Goal: Book appointment/travel/reservation

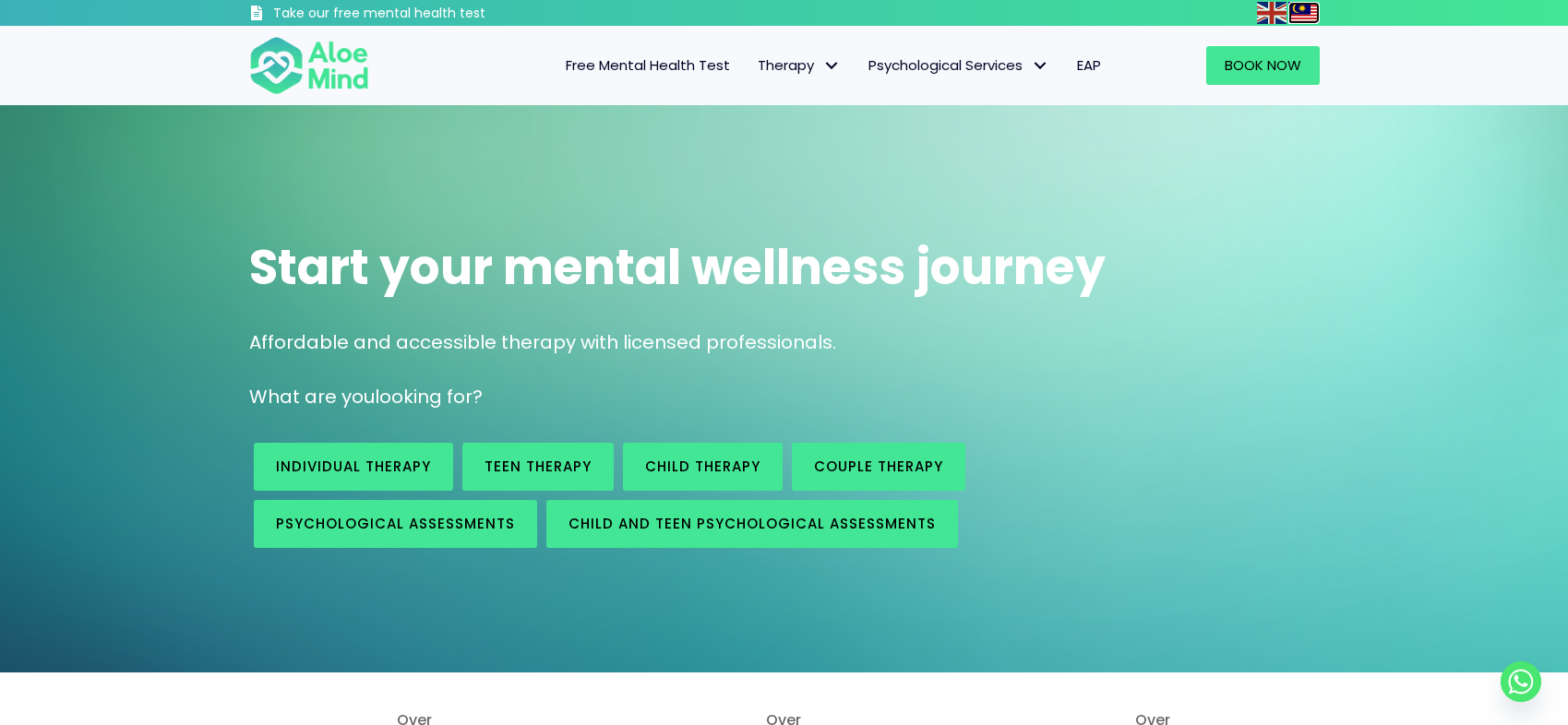
click at [1307, 10] on img at bounding box center [1303, 13] width 30 height 22
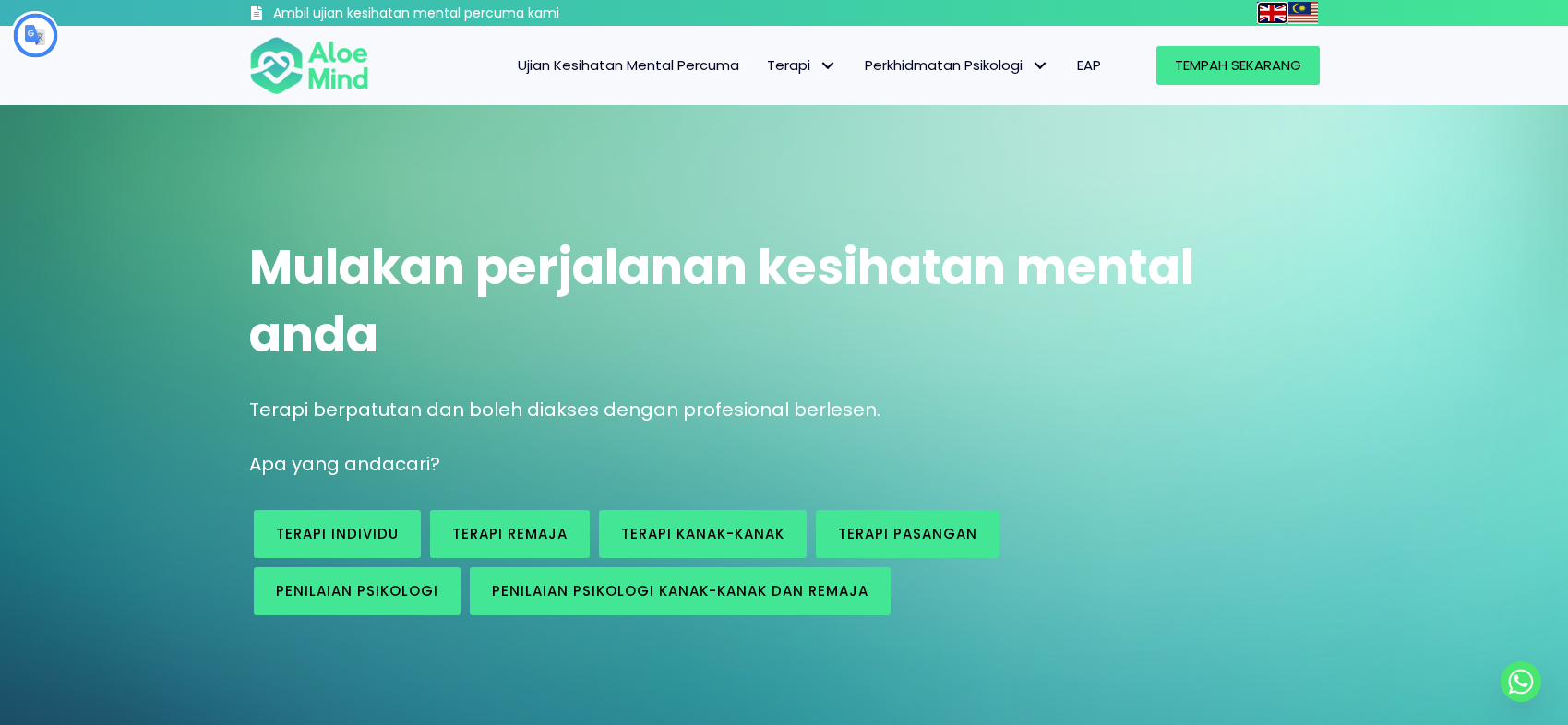
click at [1275, 17] on img at bounding box center [1271, 13] width 30 height 22
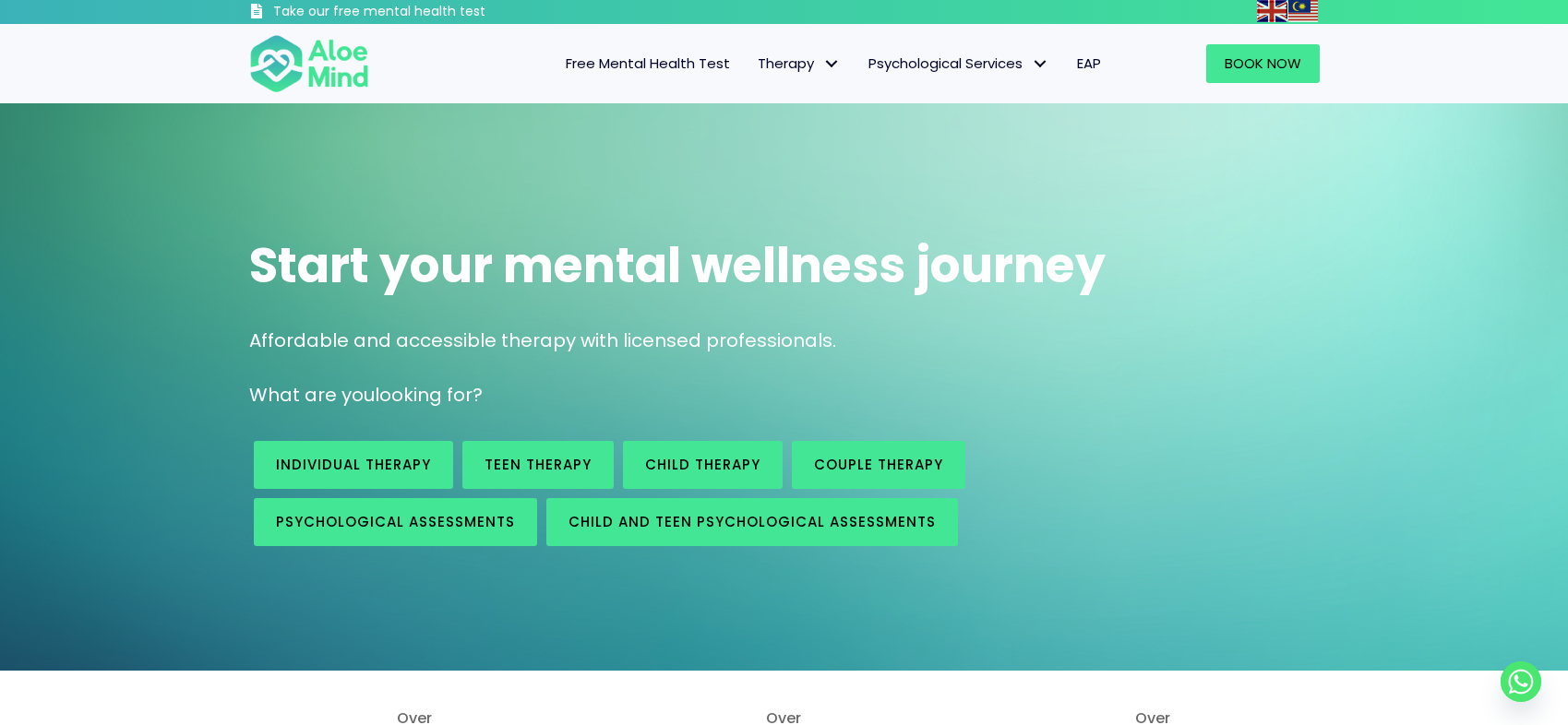
scroll to position [7, 0]
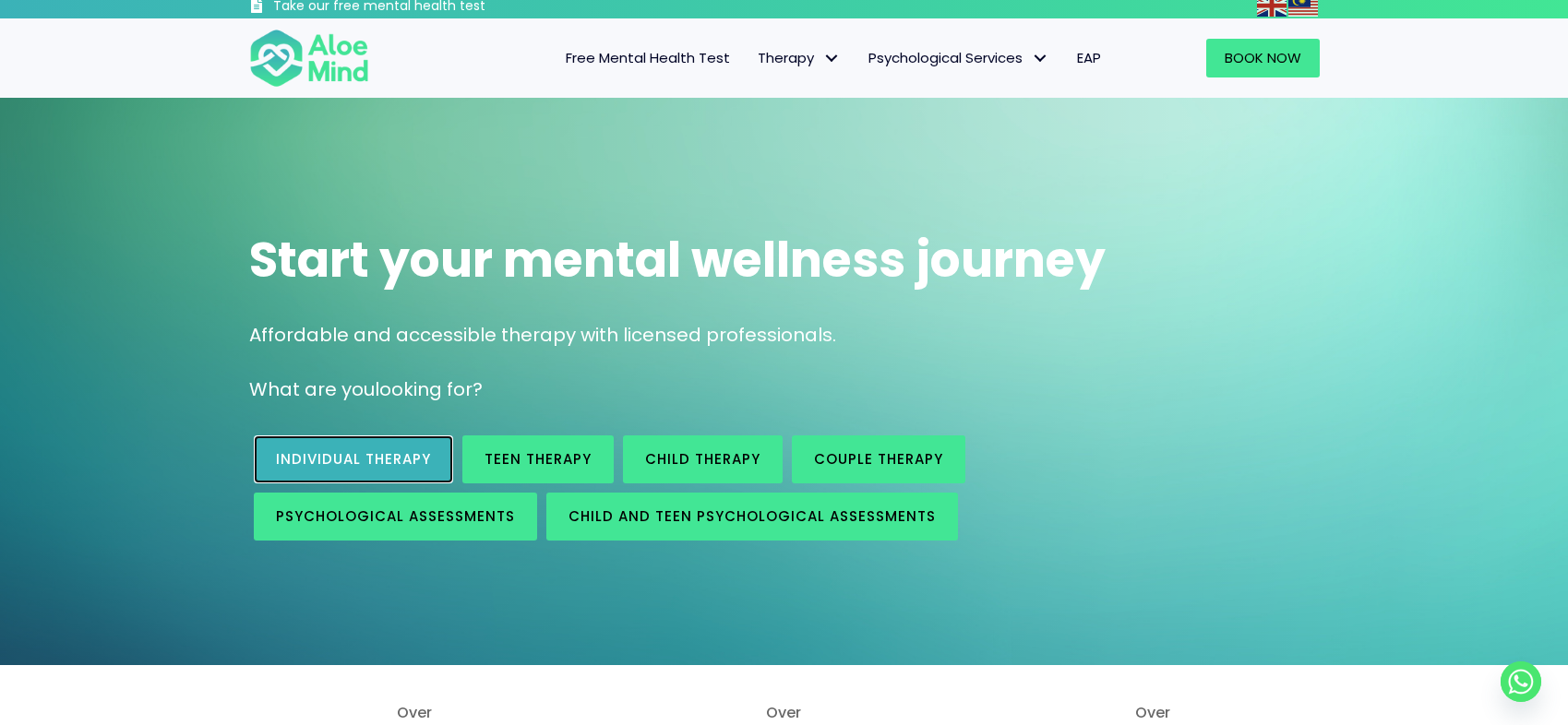
click at [374, 463] on span "Individual therapy" at bounding box center [353, 459] width 155 height 20
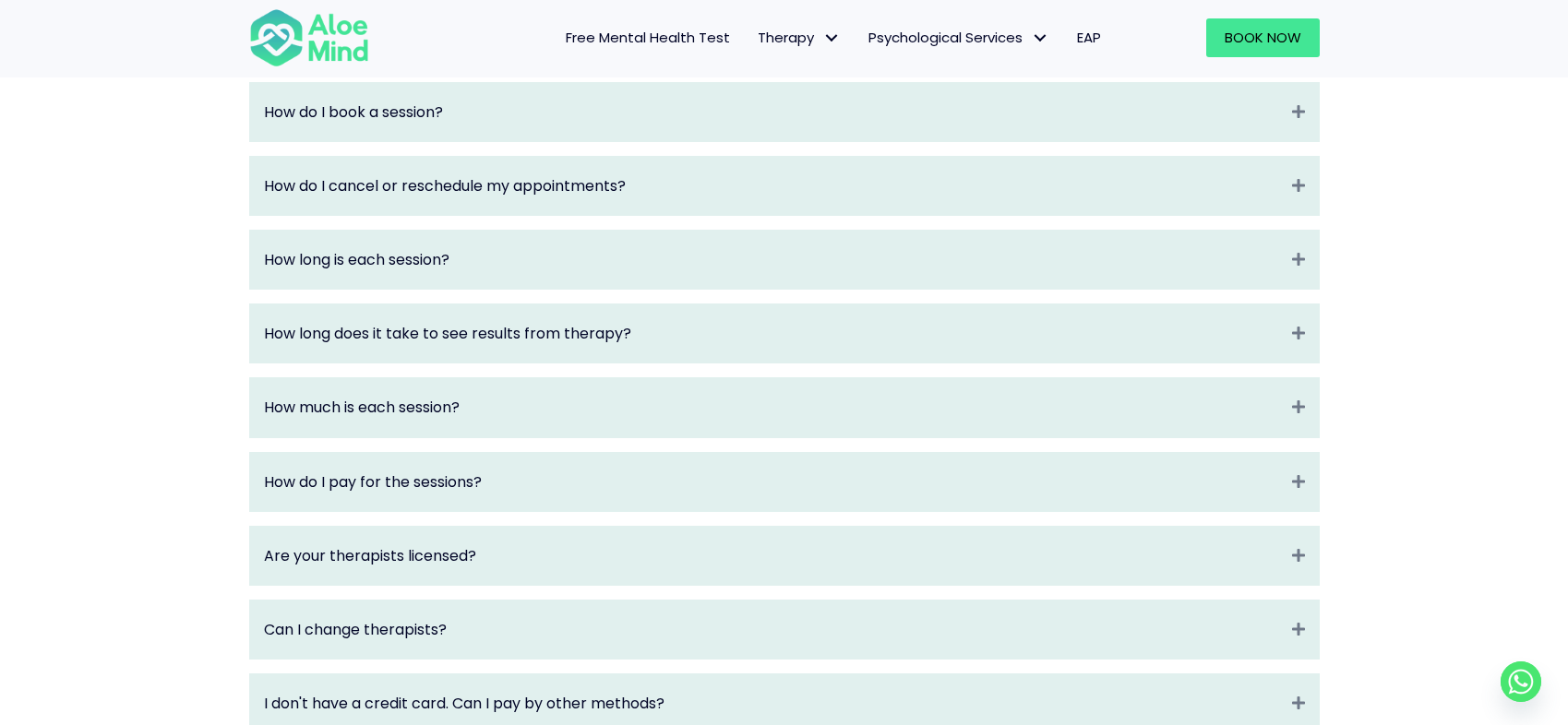
scroll to position [2098, 0]
click at [586, 337] on div "How long does it take to see results from therapy? Expand" at bounding box center [784, 331] width 1069 height 58
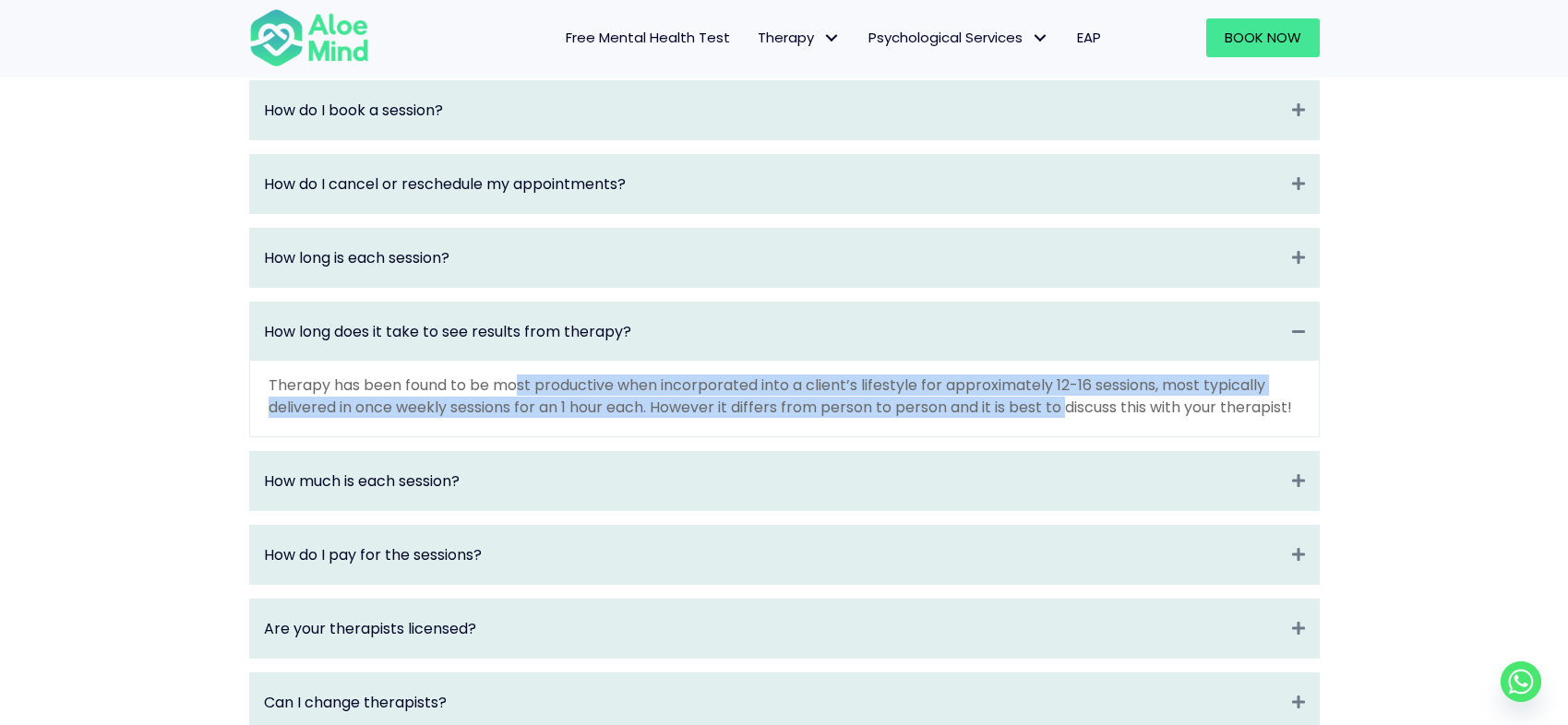
drag, startPoint x: 546, startPoint y: 398, endPoint x: 1001, endPoint y: 413, distance: 455.2
click at [1071, 417] on p "Therapy has been found to be most productive when incorporated into a client’s …" at bounding box center [784, 396] width 1031 height 42
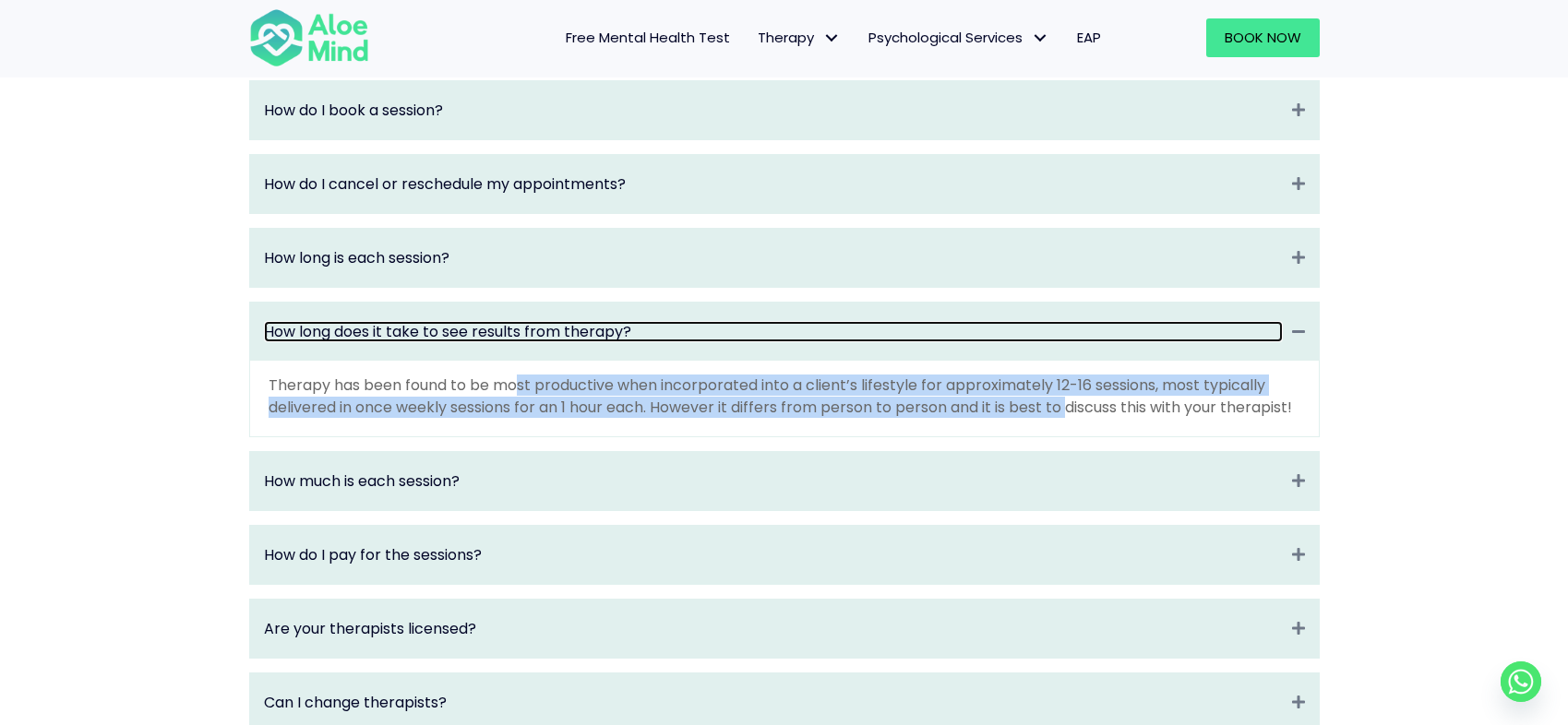
click at [644, 342] on link "How long does it take to see results from therapy?" at bounding box center [773, 331] width 1018 height 22
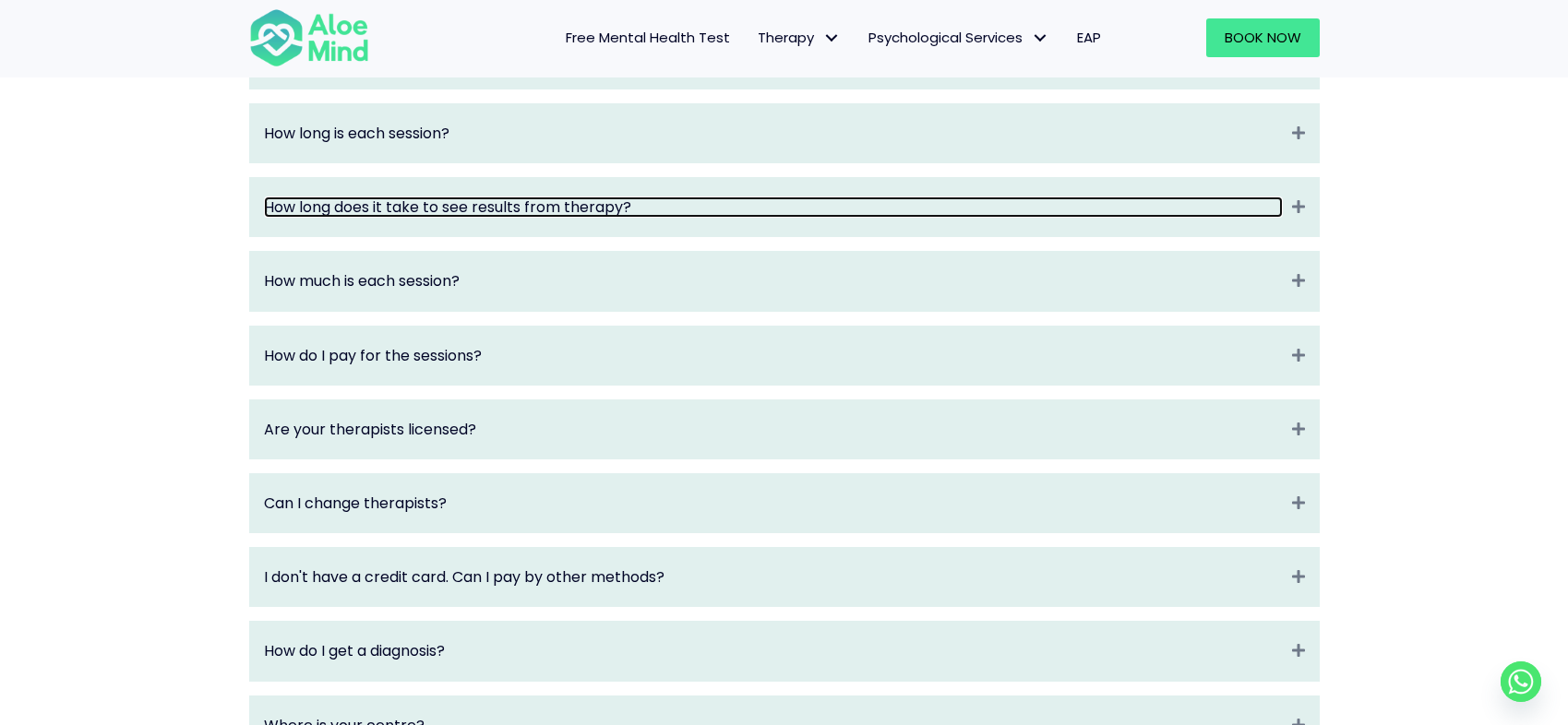
scroll to position [2259, 0]
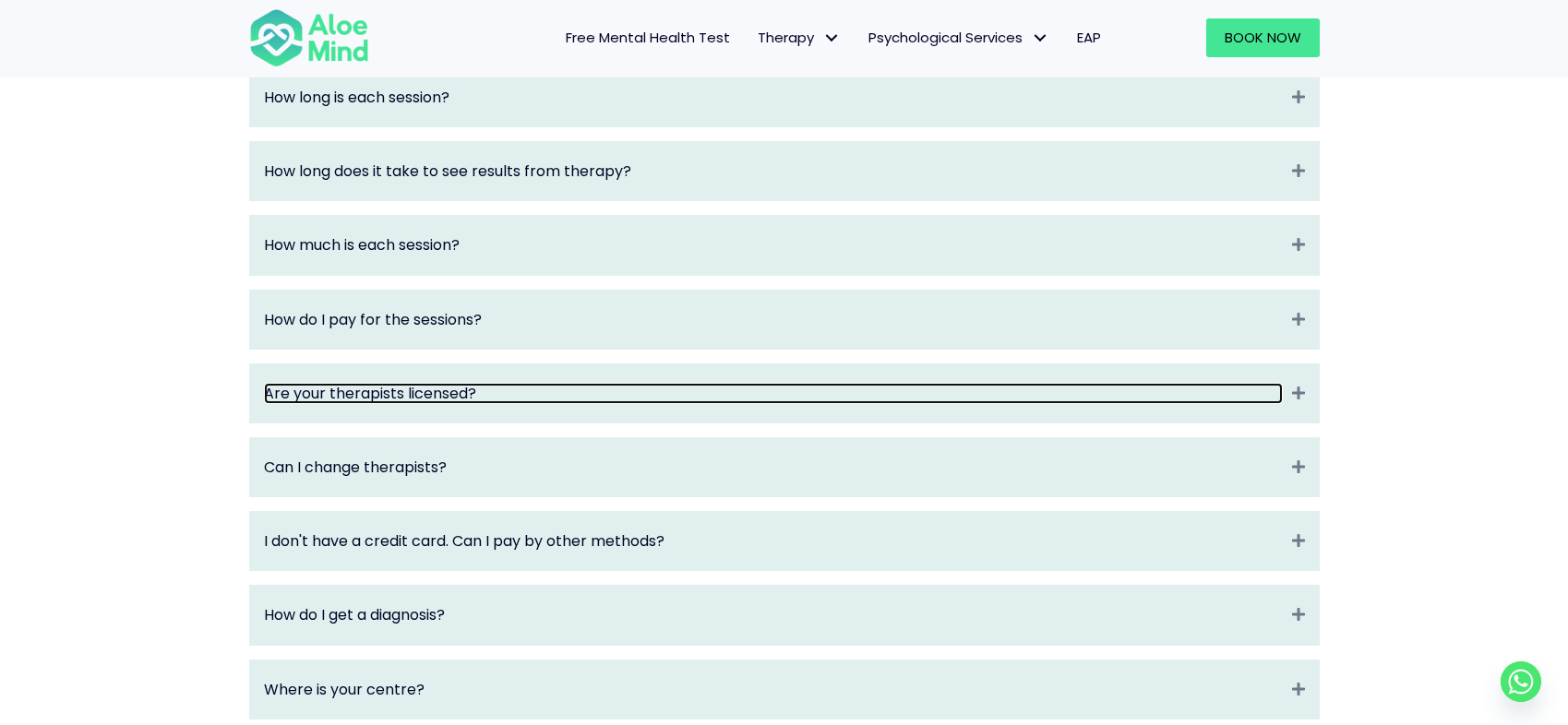
click at [565, 404] on link "Are your therapists licensed?" at bounding box center [773, 394] width 1018 height 22
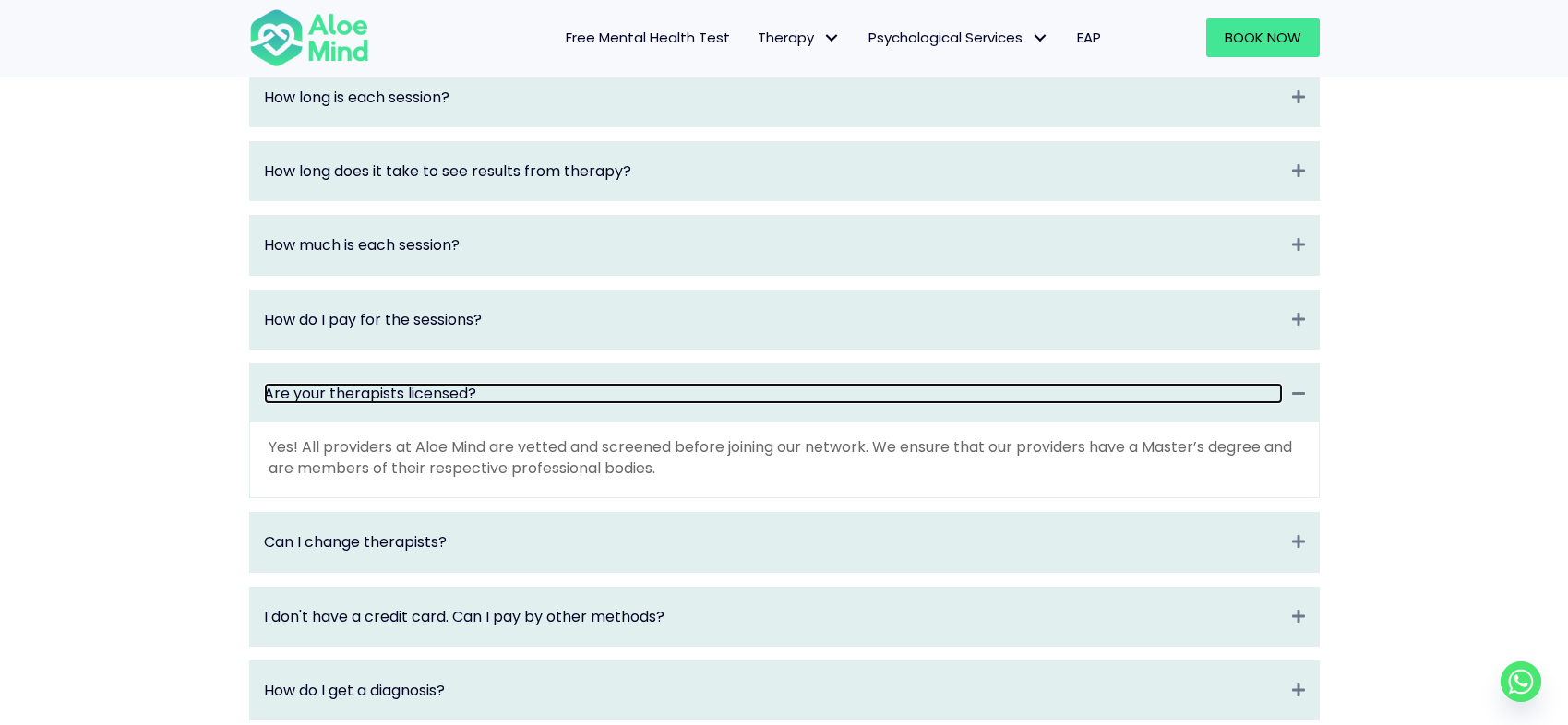
click at [565, 404] on link "Are your therapists licensed?" at bounding box center [773, 394] width 1018 height 22
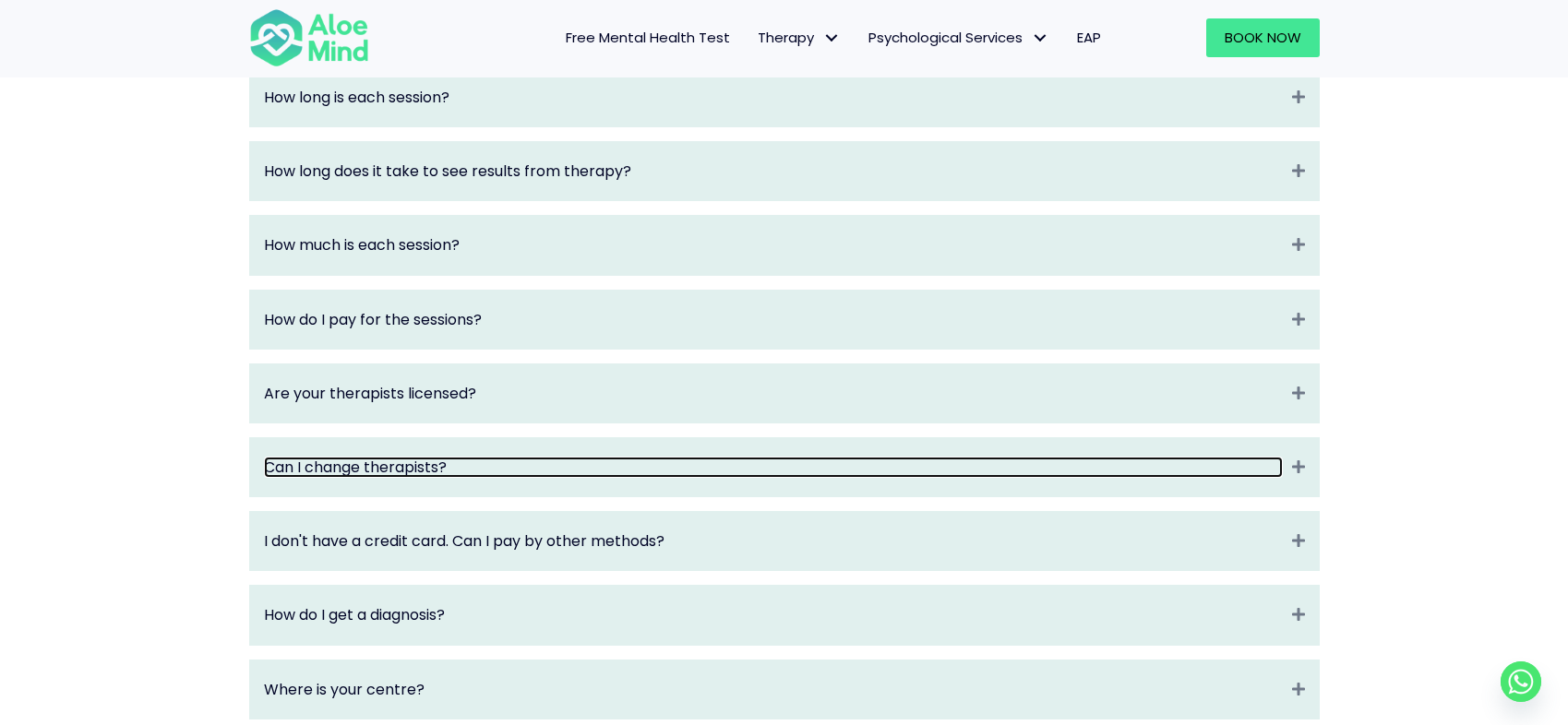
click at [531, 477] on link "Can I change therapists?" at bounding box center [773, 468] width 1018 height 22
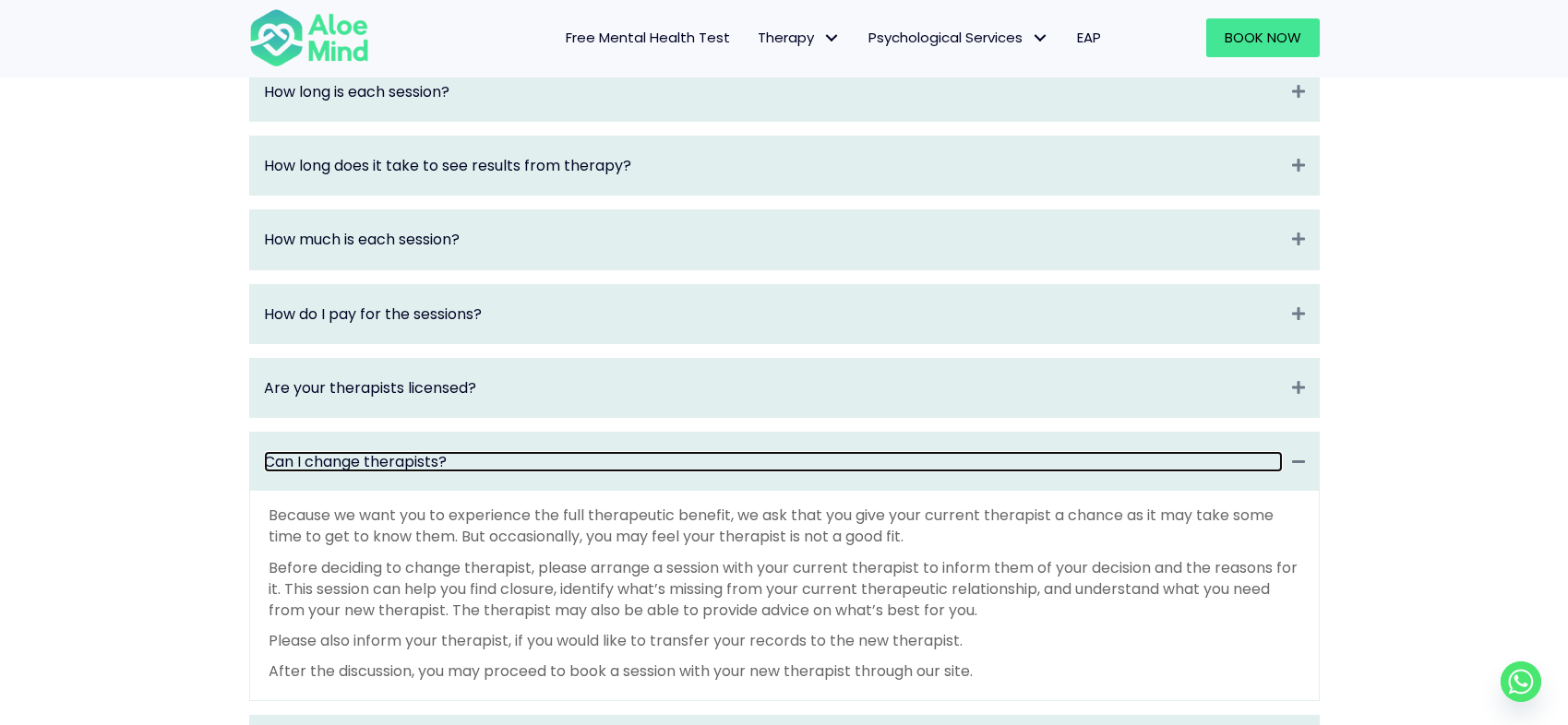
scroll to position [2296, 0]
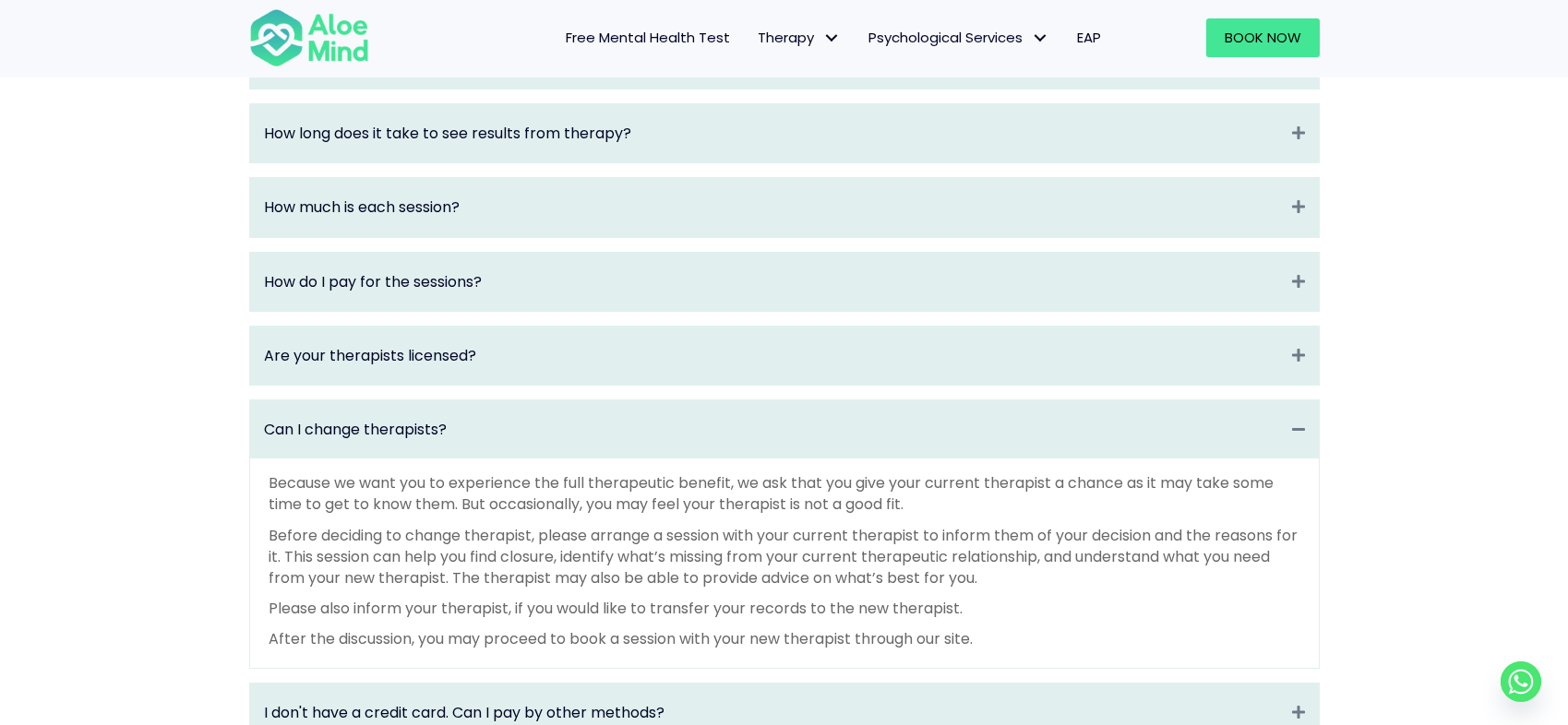
click at [983, 515] on p "Because we want you to experience the full therapeutic benefit, we ask that you…" at bounding box center [784, 493] width 1031 height 42
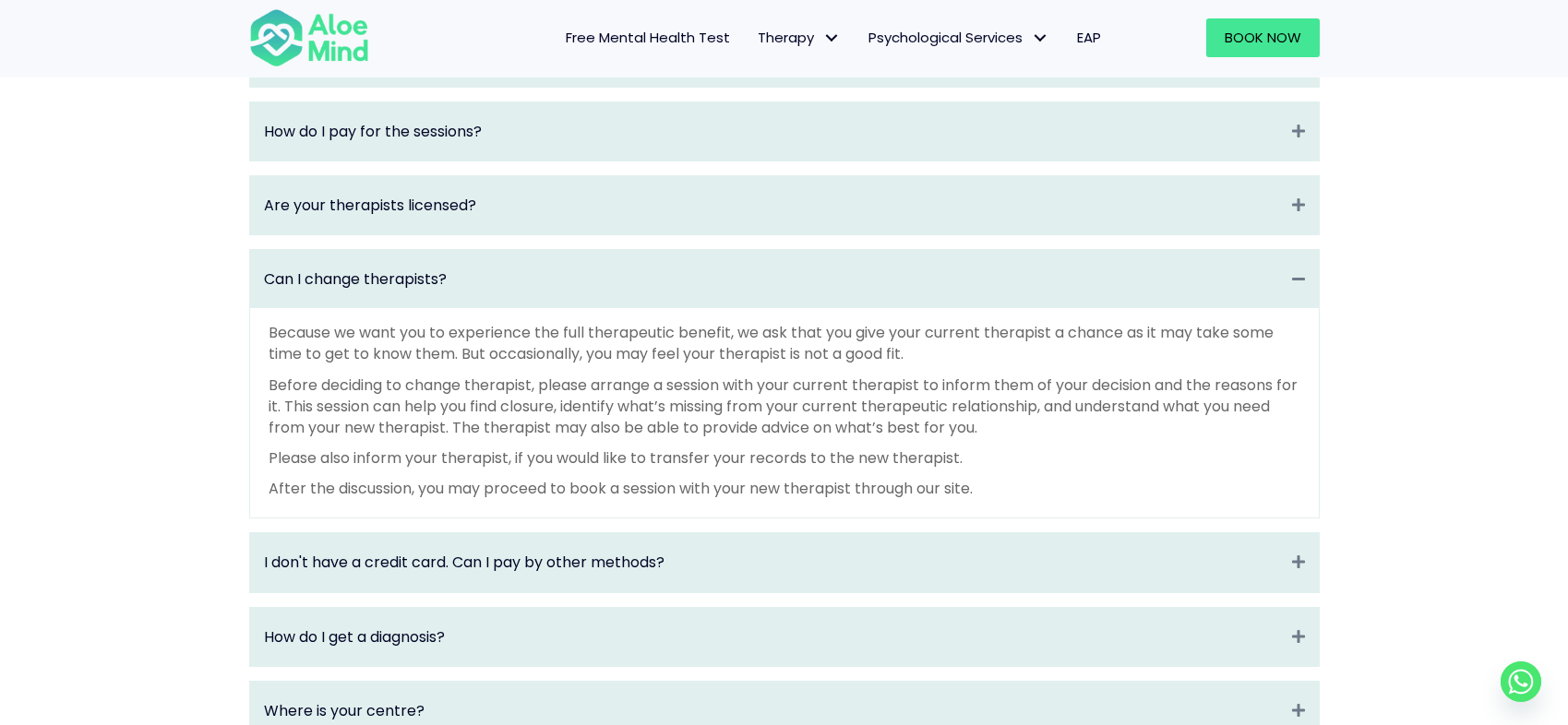
scroll to position [2479, 0]
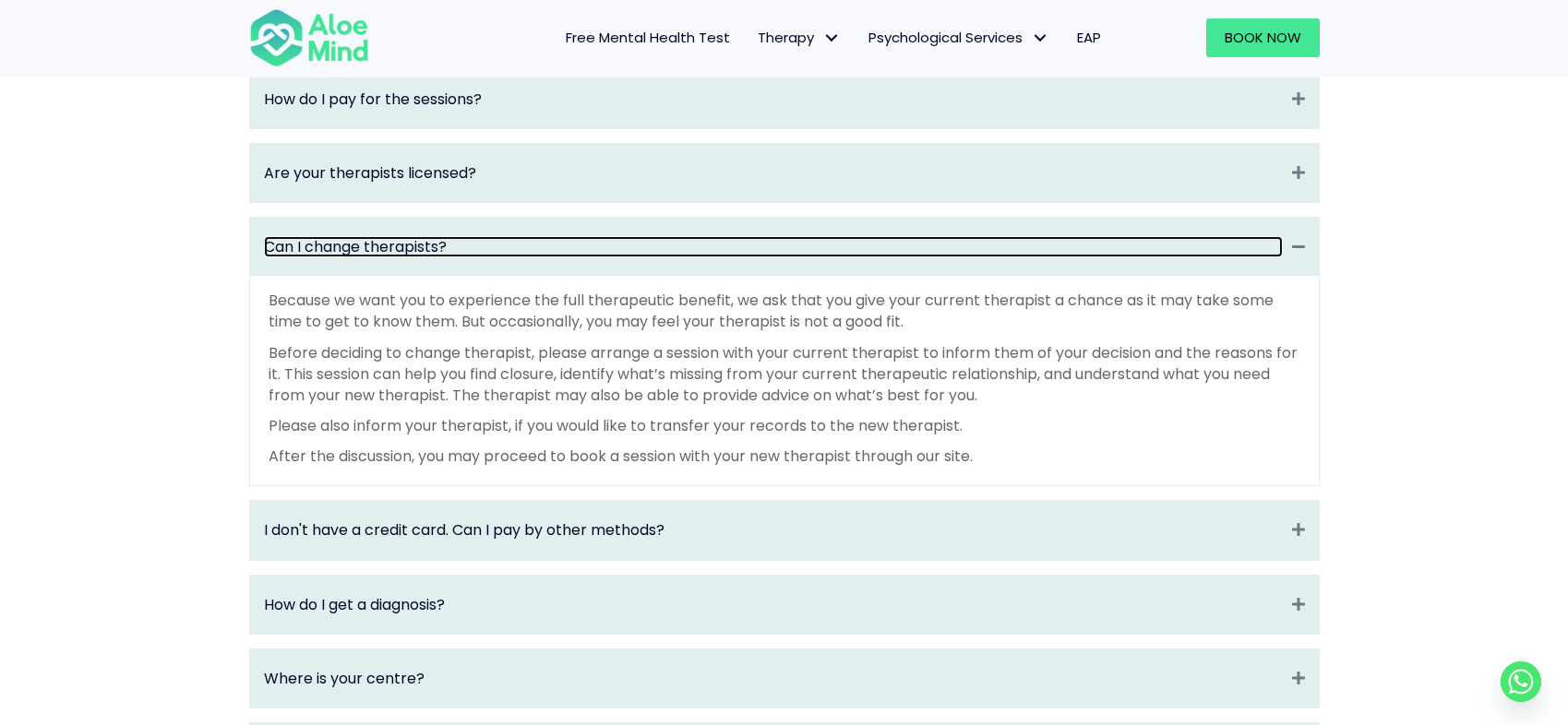
click at [887, 257] on link "Can I change therapists?" at bounding box center [773, 247] width 1018 height 22
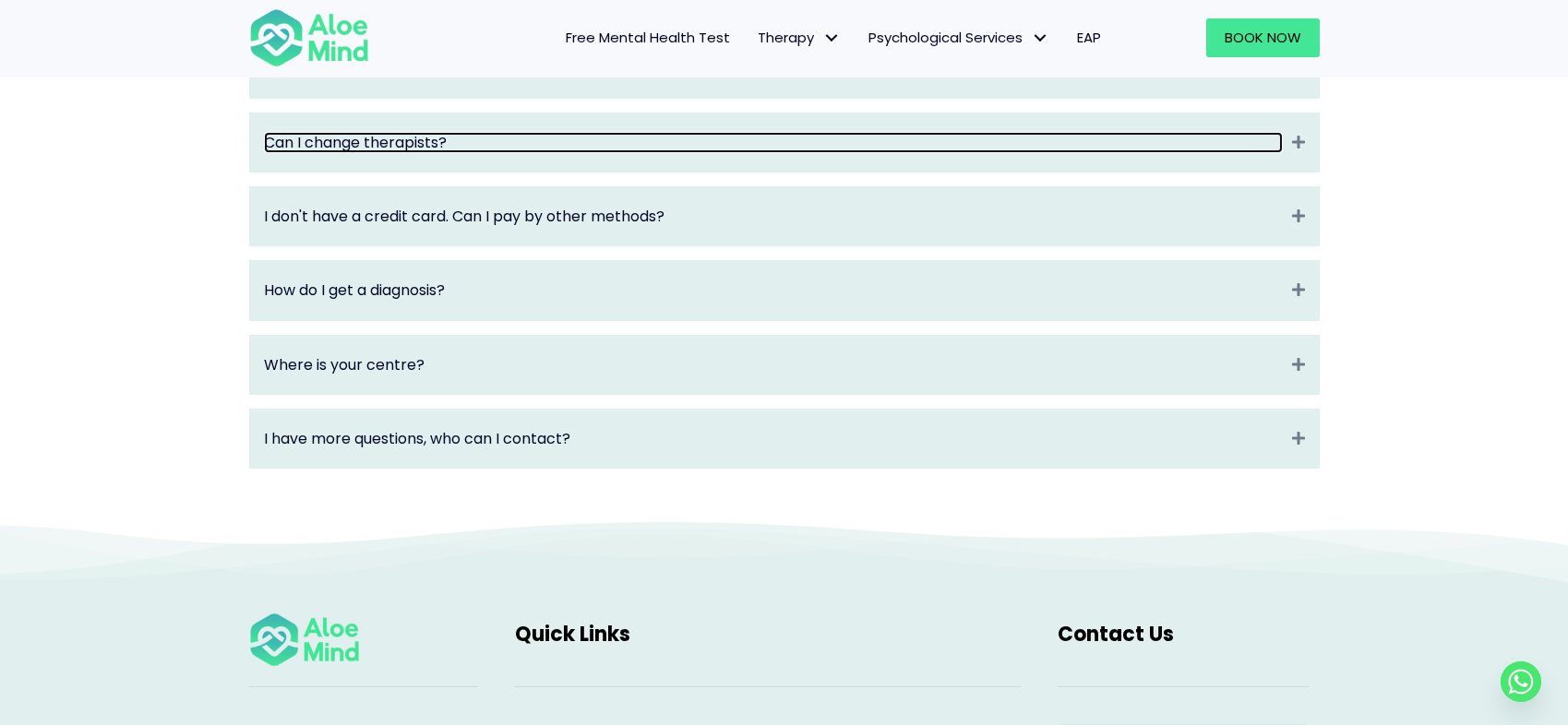
scroll to position [2585, 0]
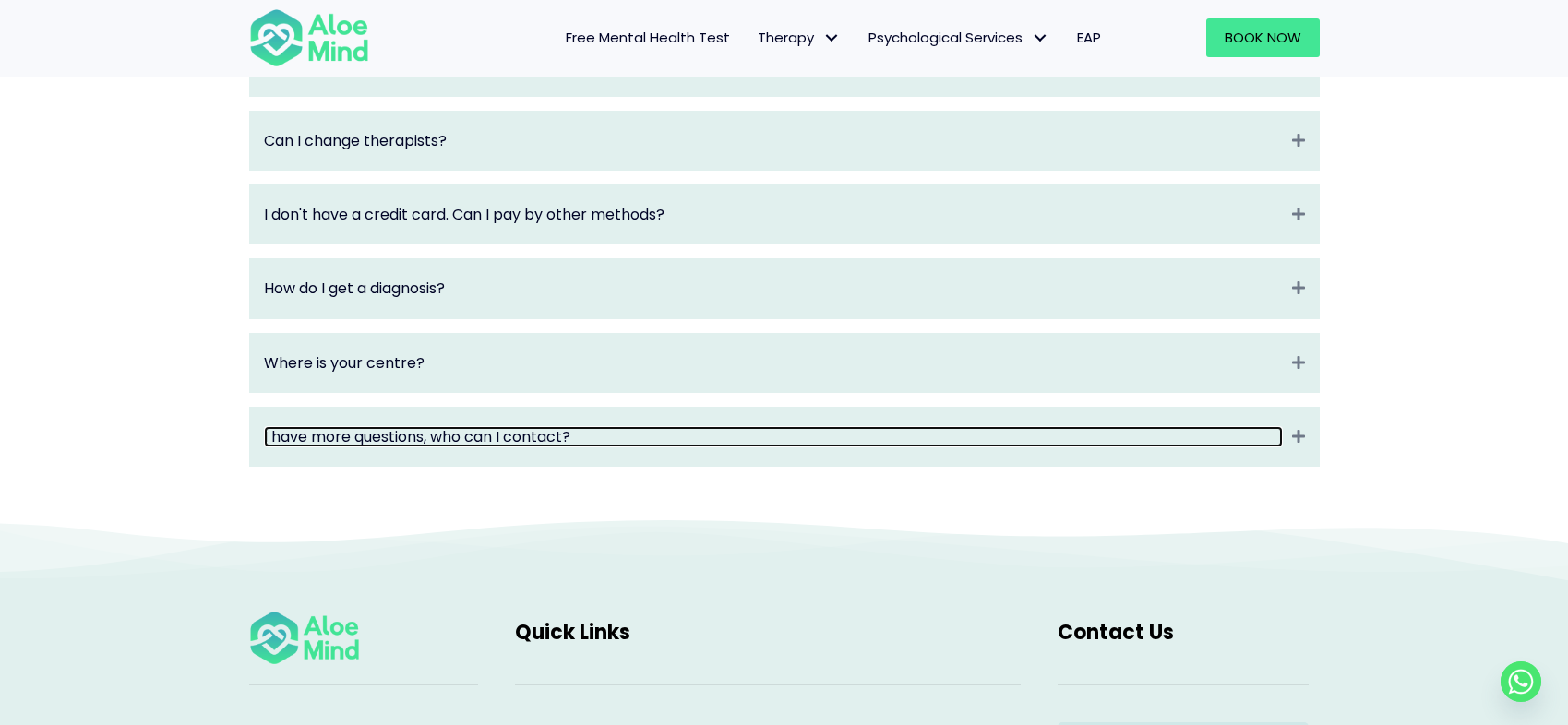
click at [612, 447] on link "I have more questions, who can I contact?" at bounding box center [773, 437] width 1018 height 22
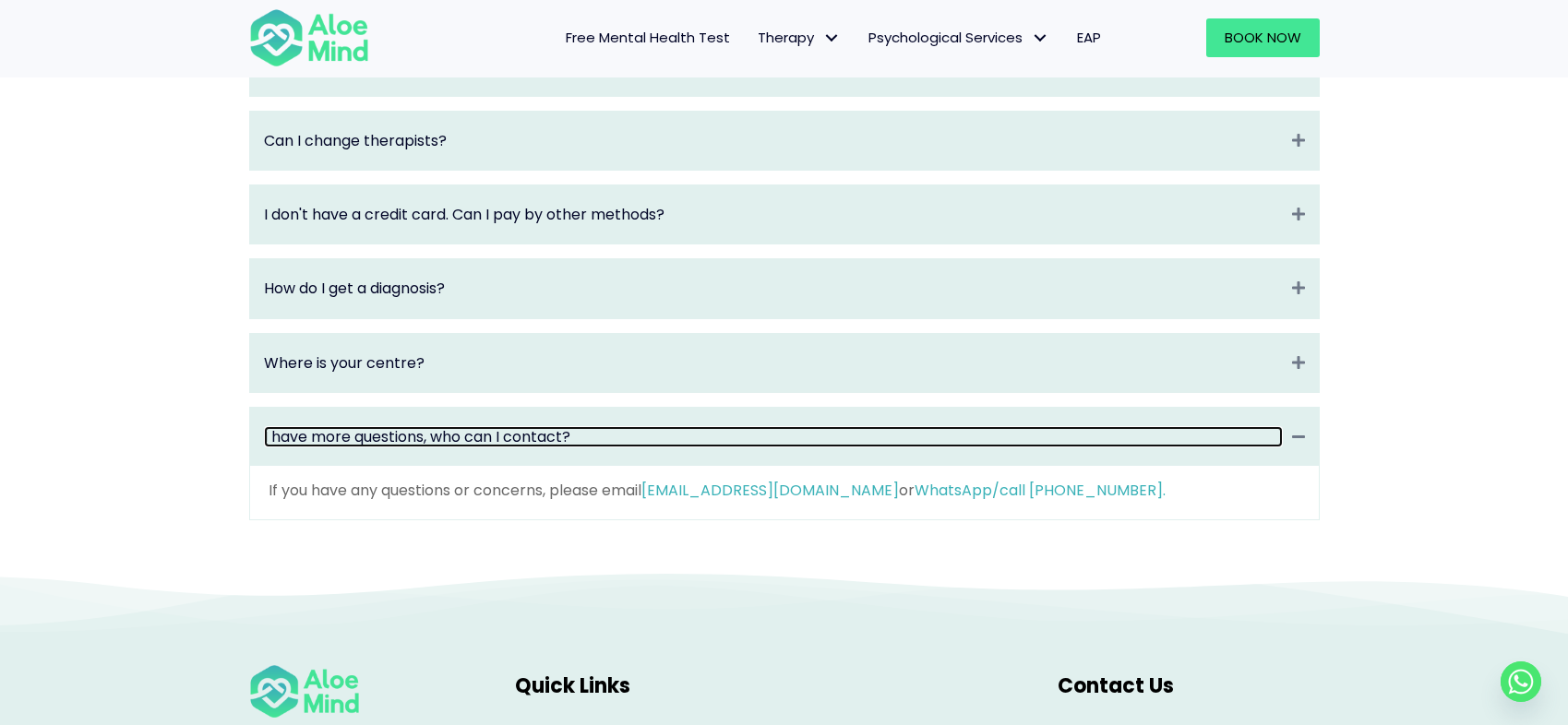
click at [612, 447] on link "I have more questions, who can I contact?" at bounding box center [773, 437] width 1018 height 22
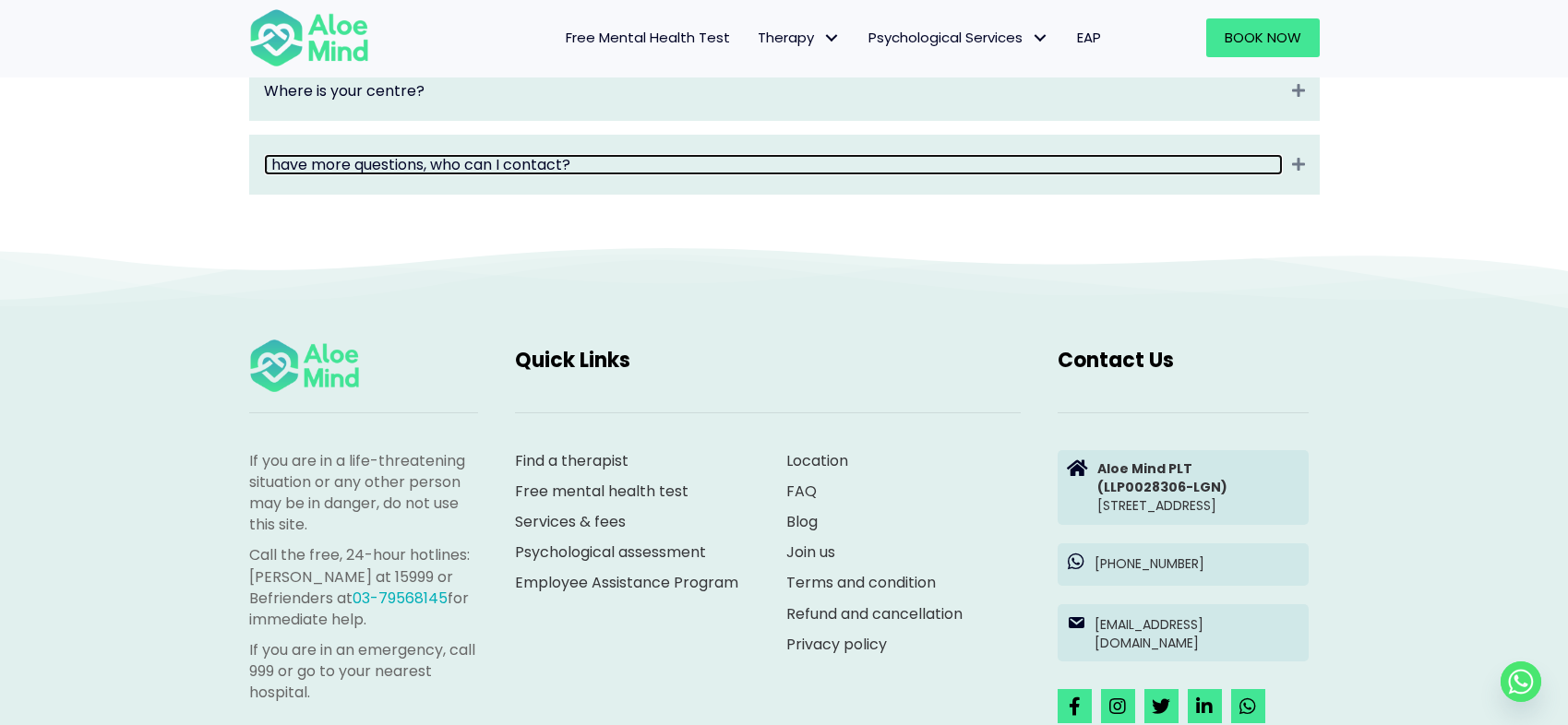
scroll to position [3029, 0]
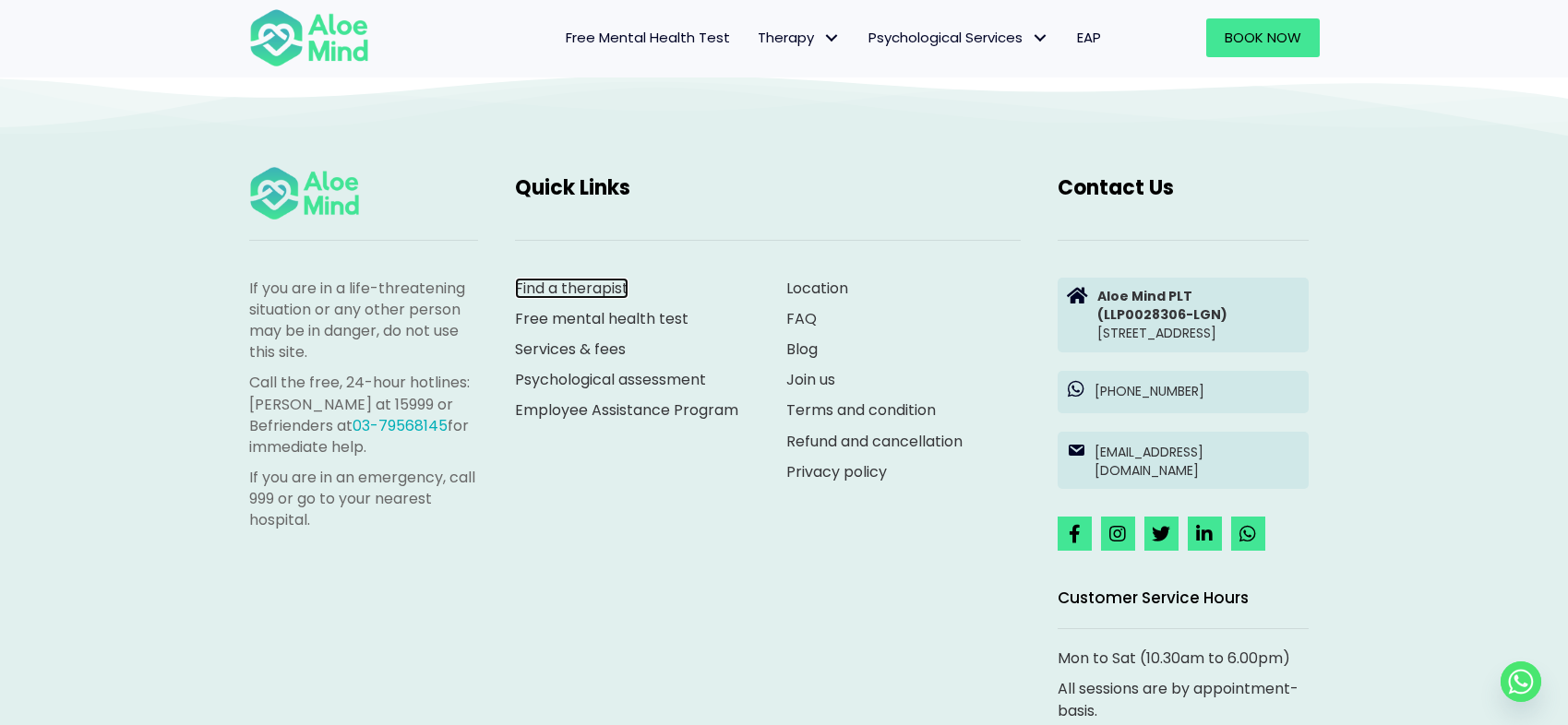
click at [596, 299] on link "Find a therapist" at bounding box center [571, 288] width 113 height 22
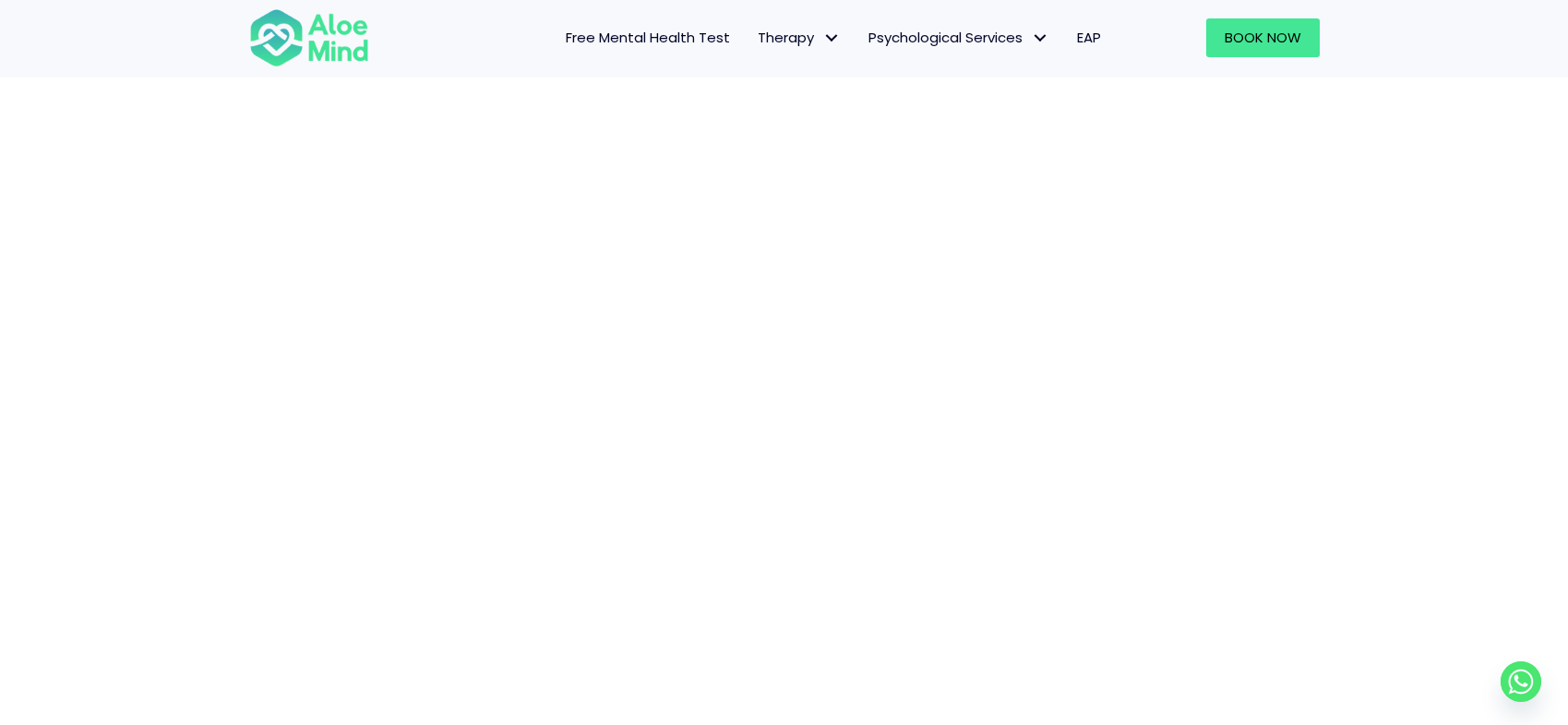
scroll to position [364, 0]
click at [351, 36] on img at bounding box center [309, 37] width 120 height 61
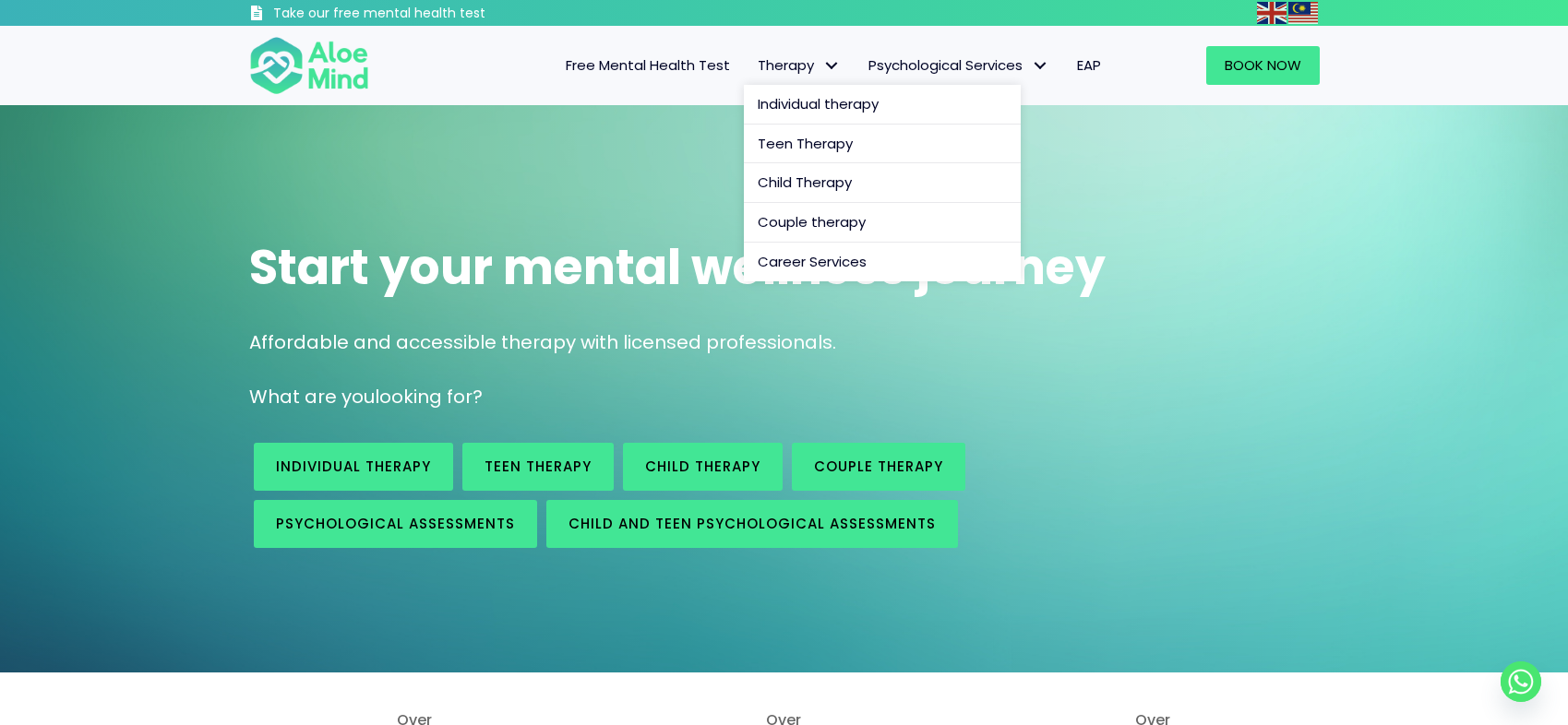
click at [818, 69] on span "Therapy: submenu" at bounding box center [831, 65] width 27 height 27
click at [846, 109] on span "Individual therapy" at bounding box center [818, 104] width 120 height 20
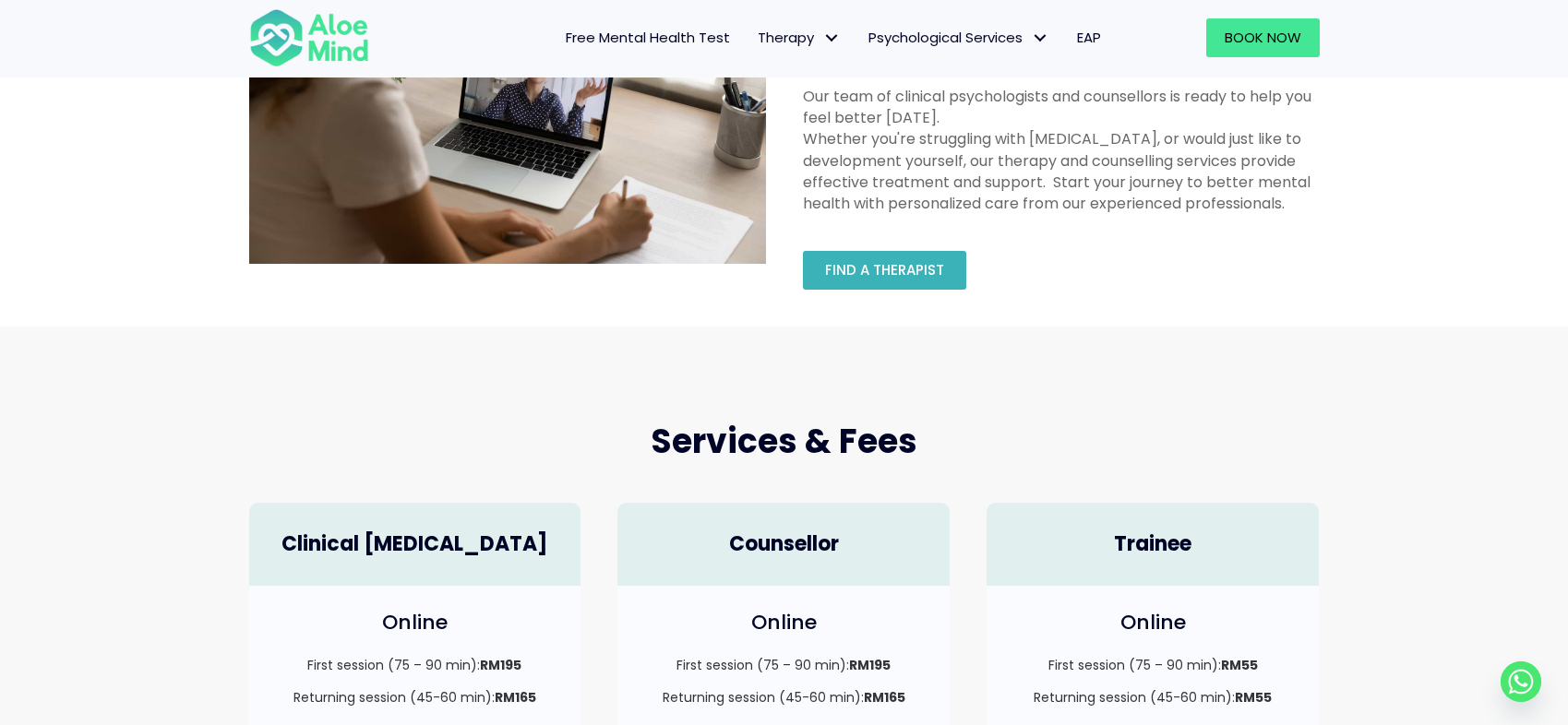
scroll to position [162, 0]
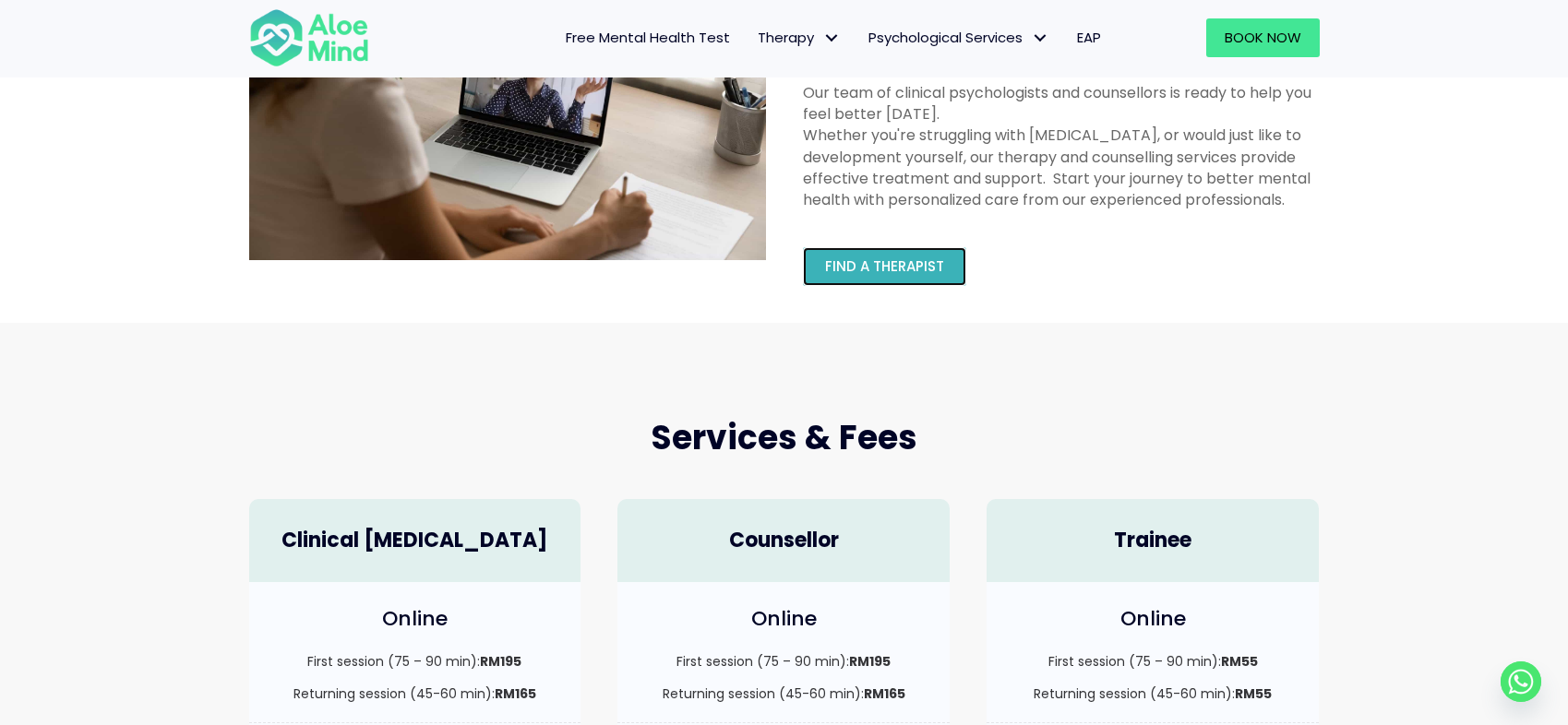
click at [924, 258] on span "Find a therapist" at bounding box center [884, 266] width 119 height 20
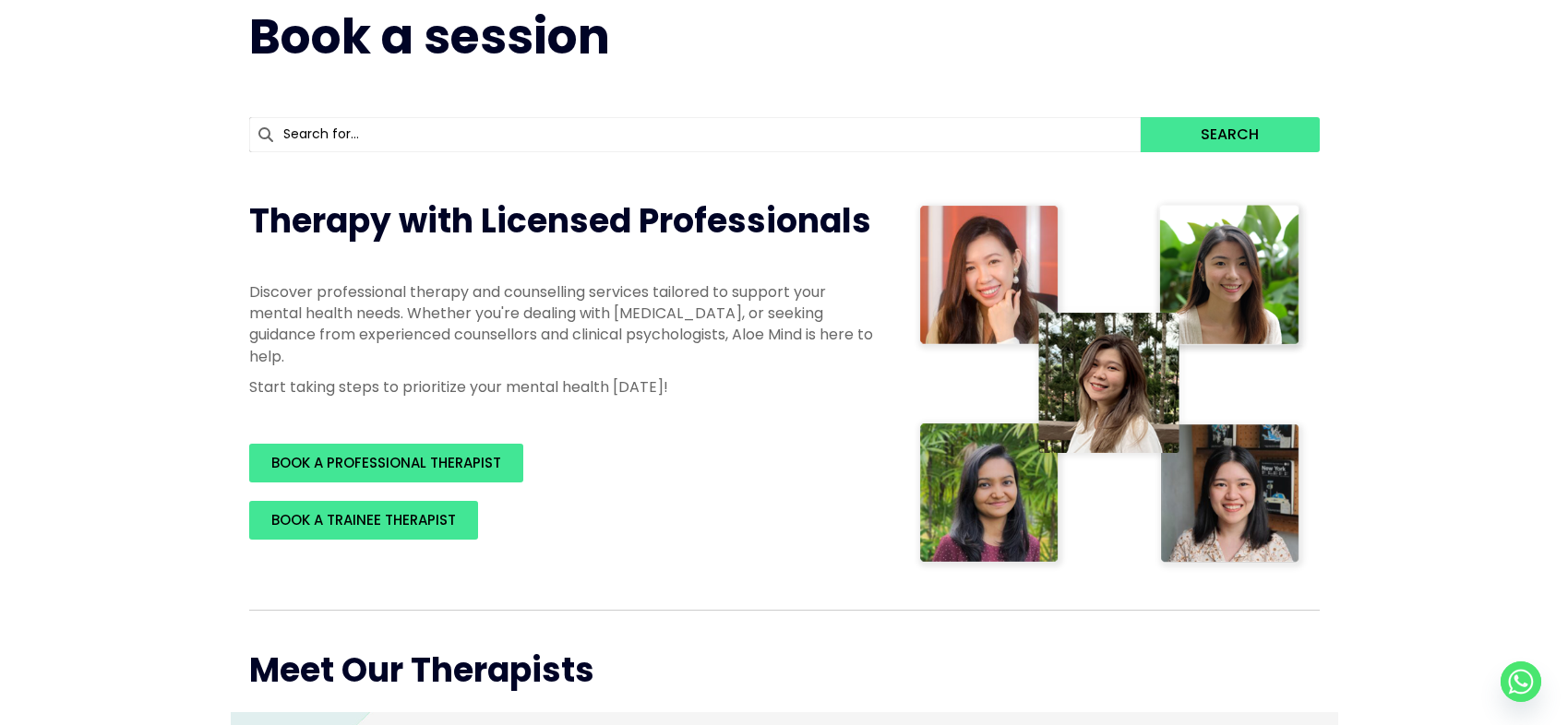
scroll to position [411, 0]
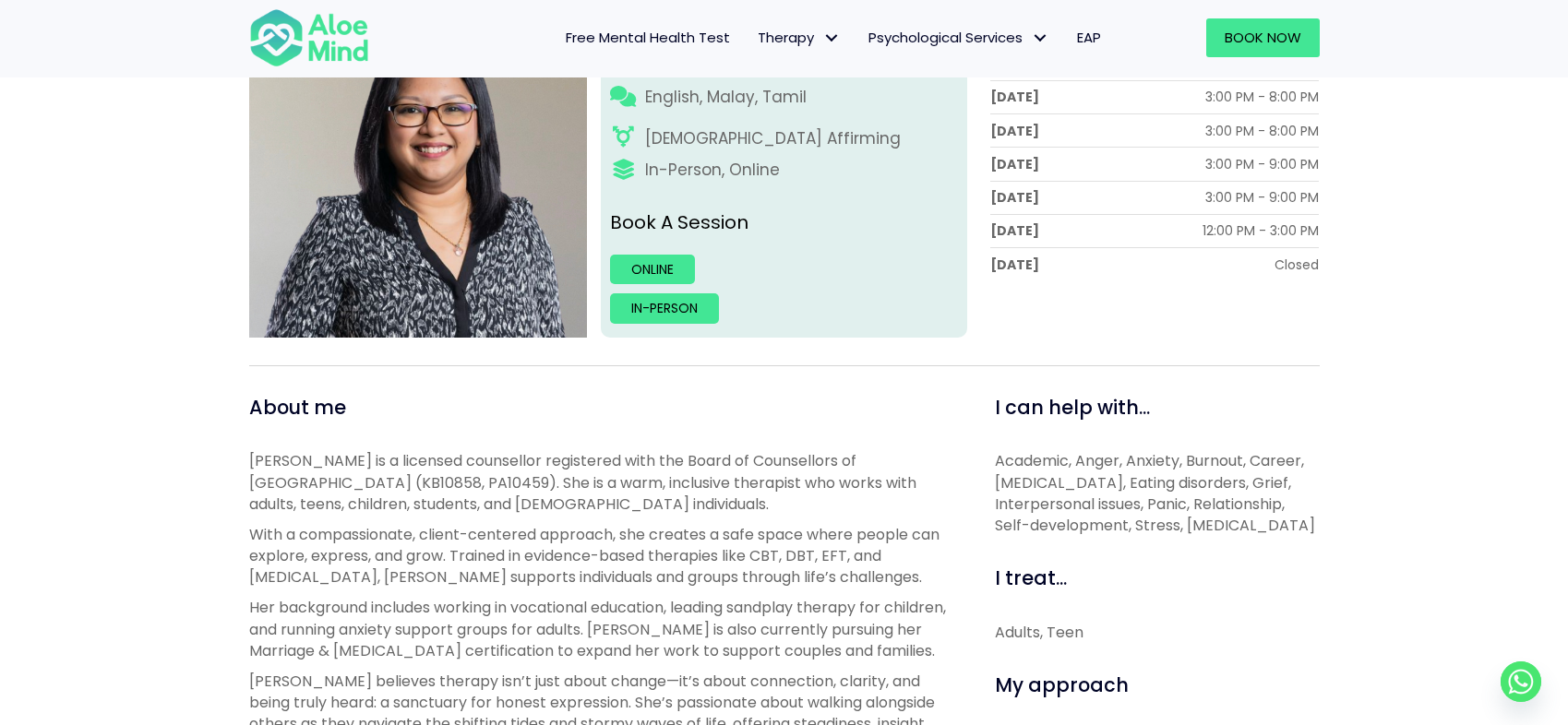
scroll to position [368, 0]
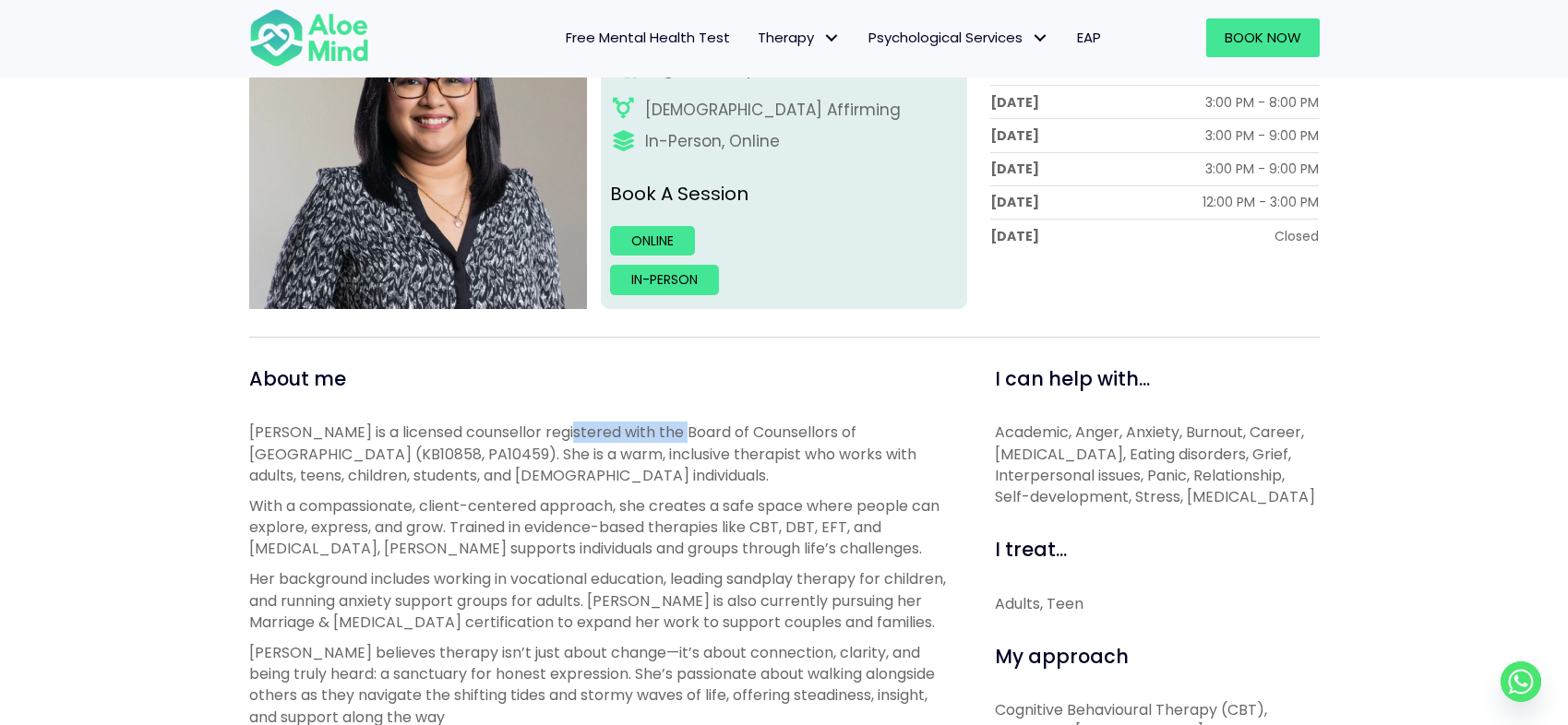
drag, startPoint x: 570, startPoint y: 430, endPoint x: 674, endPoint y: 443, distance: 104.8
click at [674, 443] on p "[PERSON_NAME] is a licensed counsellor registered with the Board of Counsellors…" at bounding box center [600, 453] width 704 height 64
click at [769, 532] on p "With a compassionate, client-centered approach, she creates a safe space where …" at bounding box center [600, 527] width 704 height 64
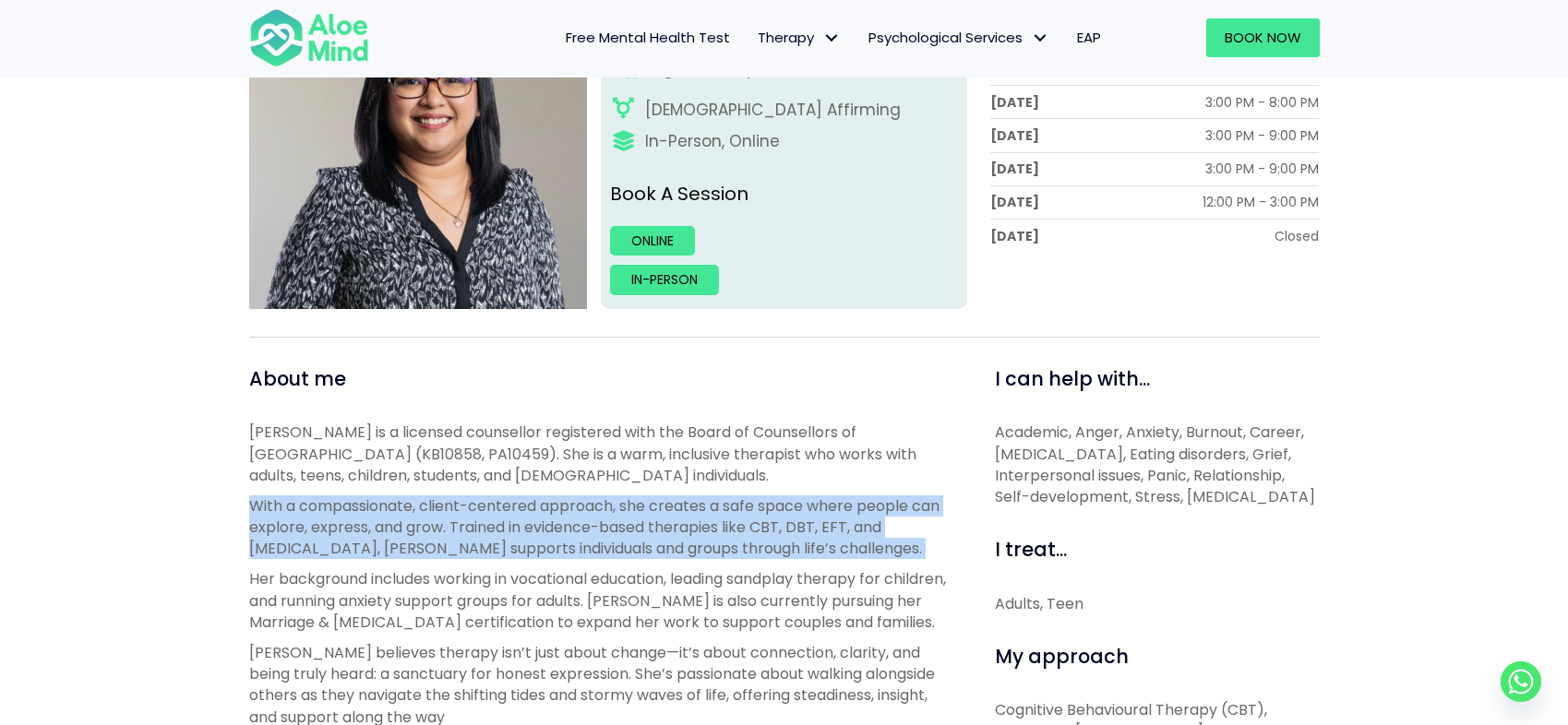
click at [769, 532] on p "With a compassionate, client-centered approach, she creates a safe space where …" at bounding box center [600, 527] width 704 height 64
click at [744, 555] on p "With a compassionate, client-centered approach, she creates a safe space where …" at bounding box center [600, 527] width 704 height 64
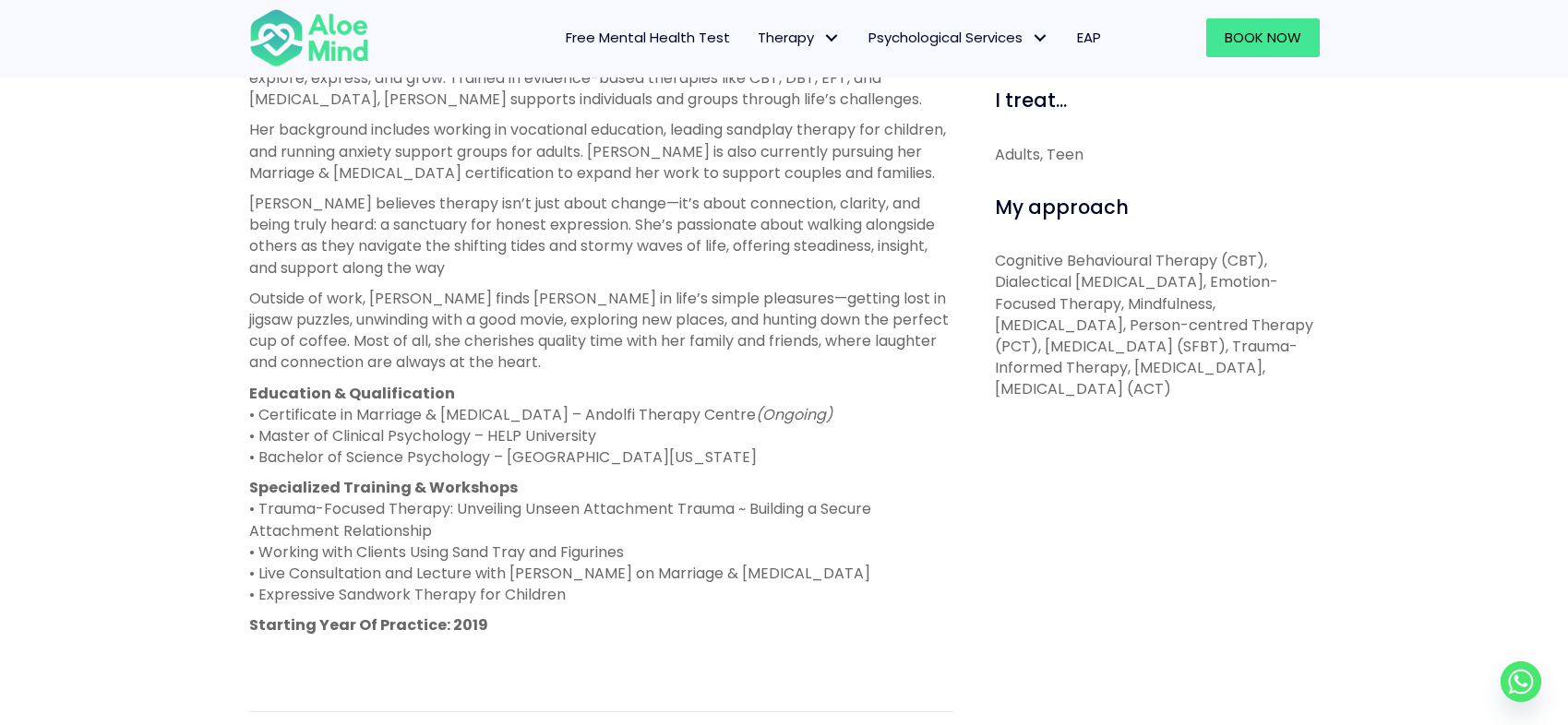
scroll to position [819, 0]
